Goal: Information Seeking & Learning: Learn about a topic

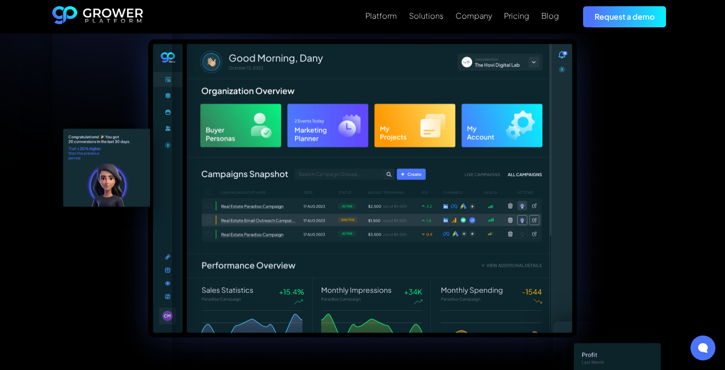
scroll to position [246, 0]
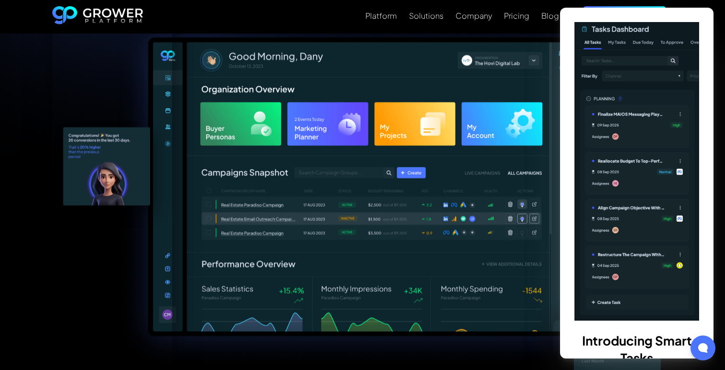
click at [67, 181] on div at bounding box center [112, 174] width 120 height 395
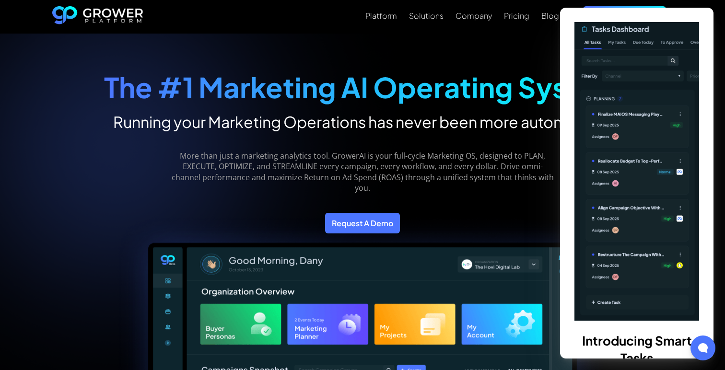
scroll to position [0, 0]
click at [484, 24] on div "Platform Solutions Company Pricing Blog Request a demo" at bounding box center [407, 16] width 529 height 21
click at [473, 56] on div "The #1 Marketing AI Operating System Running your Marketing Operations has neve…" at bounding box center [362, 92] width 517 height 79
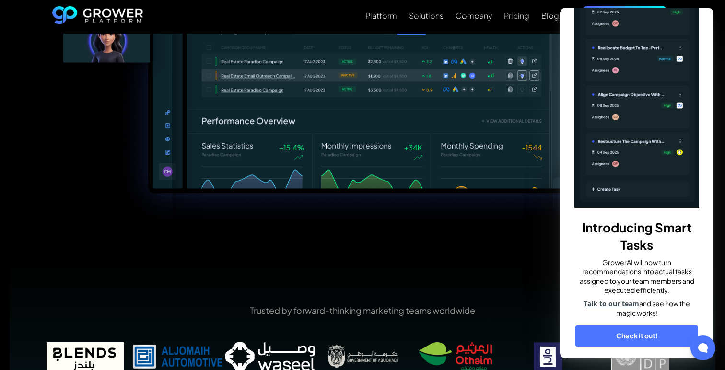
scroll to position [408, 0]
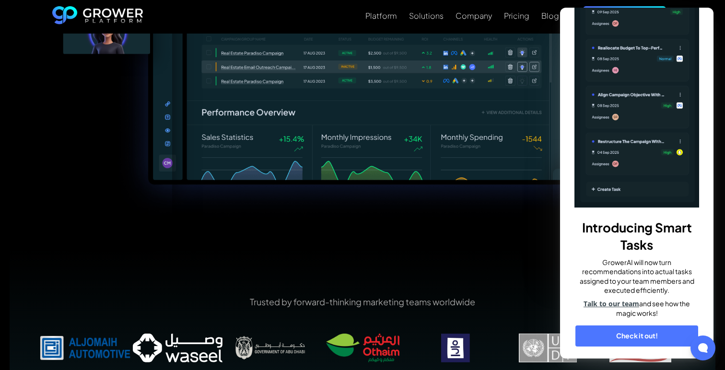
click at [639, 338] on link "Check it out!" at bounding box center [636, 336] width 123 height 21
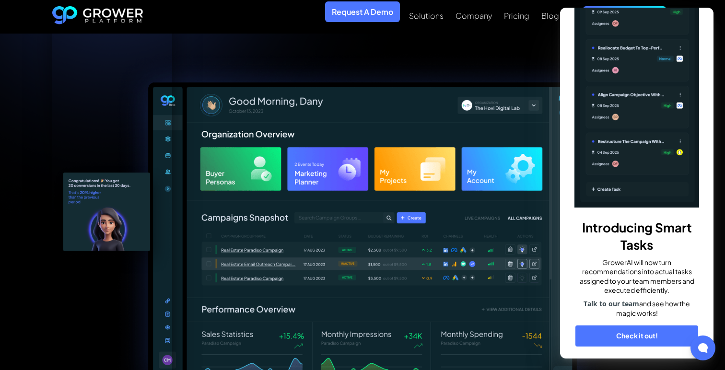
scroll to position [42, 0]
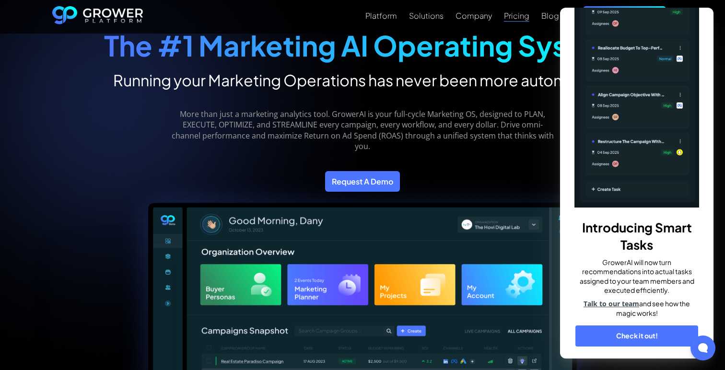
click at [523, 12] on div "Pricing" at bounding box center [516, 15] width 25 height 9
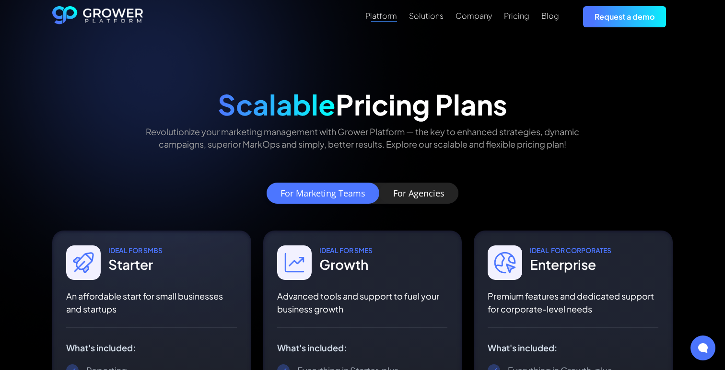
click at [386, 12] on div "Platform" at bounding box center [381, 15] width 32 height 9
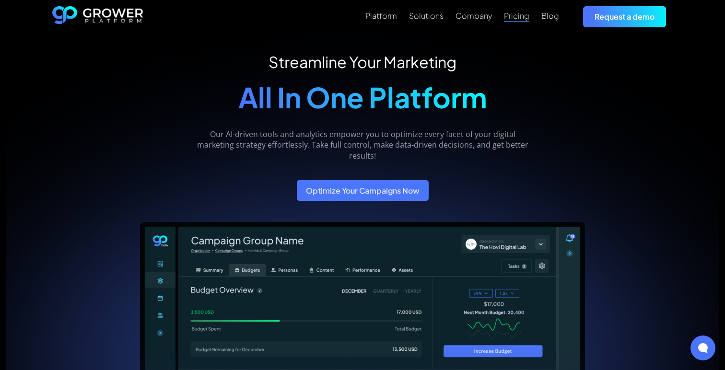
click at [519, 16] on div "Pricing" at bounding box center [516, 15] width 25 height 9
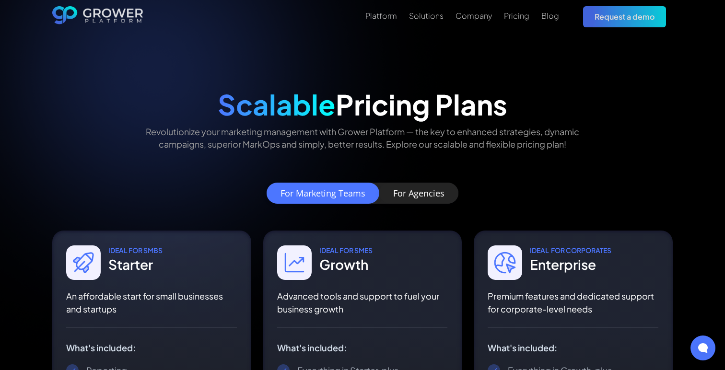
click at [405, 192] on div "For Agencies" at bounding box center [418, 193] width 51 height 10
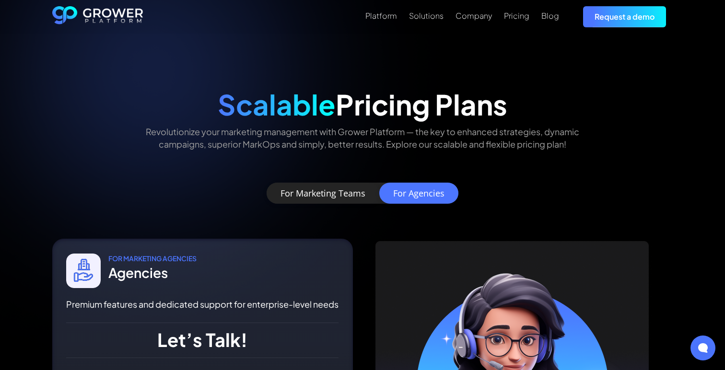
click at [111, 13] on img "home" at bounding box center [97, 16] width 91 height 21
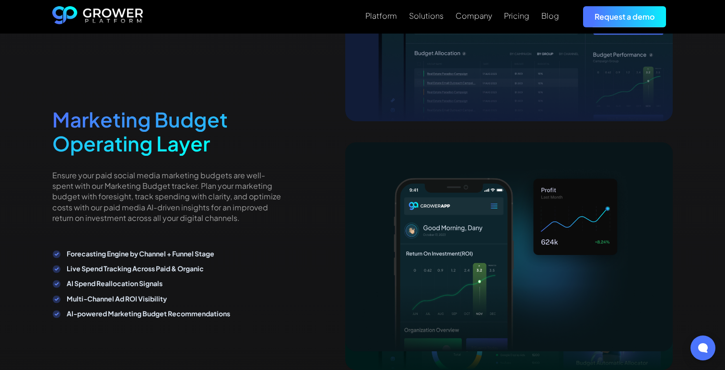
scroll to position [1875, 0]
